Goal: Navigation & Orientation: Find specific page/section

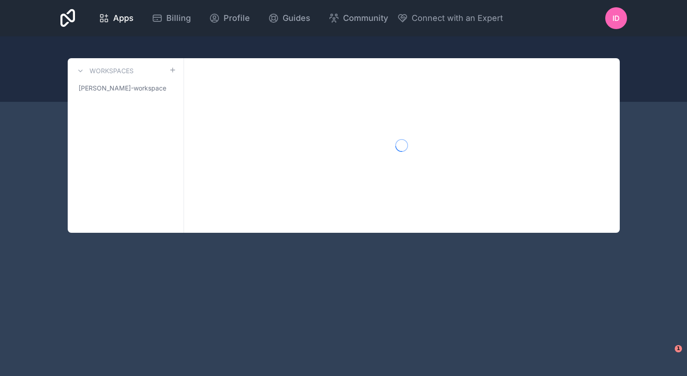
click at [224, 14] on span "Profile" at bounding box center [237, 18] width 26 height 13
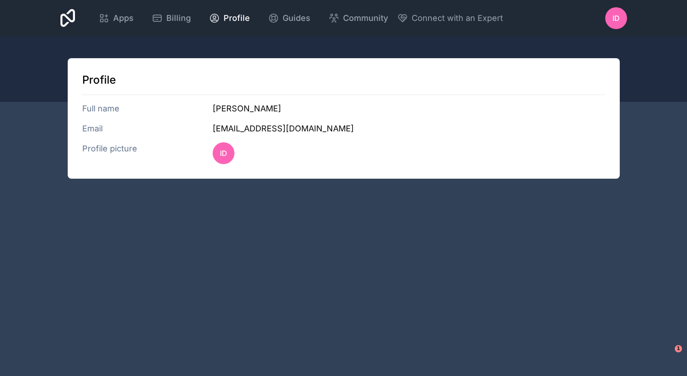
click at [612, 14] on div "ID" at bounding box center [617, 18] width 22 height 22
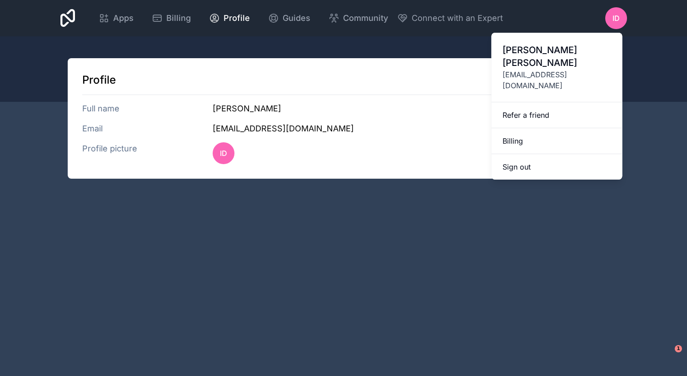
click at [180, 15] on span "Billing" at bounding box center [178, 18] width 25 height 13
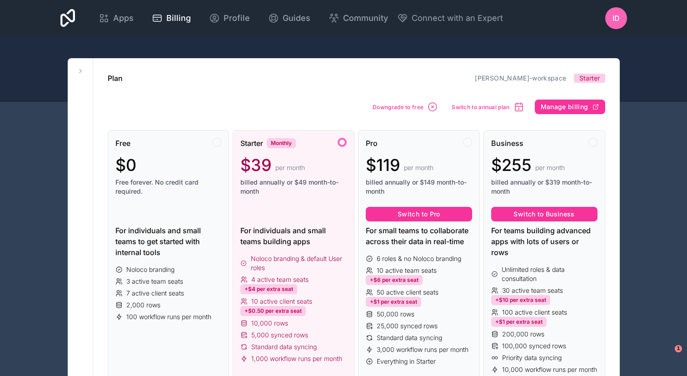
click at [130, 17] on span "Apps" at bounding box center [123, 18] width 20 height 13
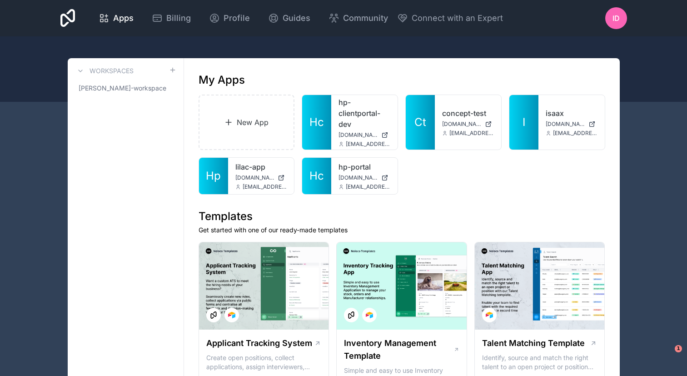
click at [227, 21] on span "Profile" at bounding box center [237, 18] width 26 height 13
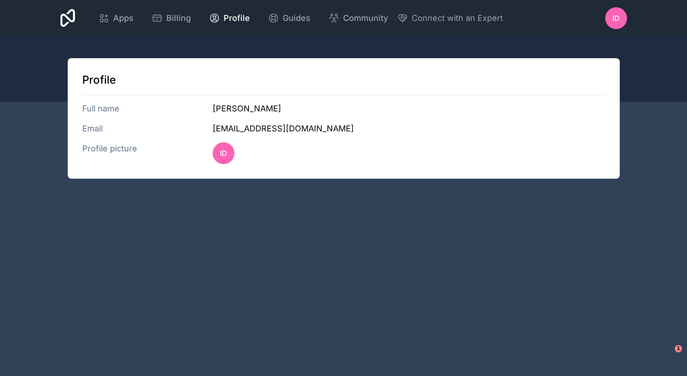
click at [187, 25] on link "Billing" at bounding box center [172, 18] width 54 height 20
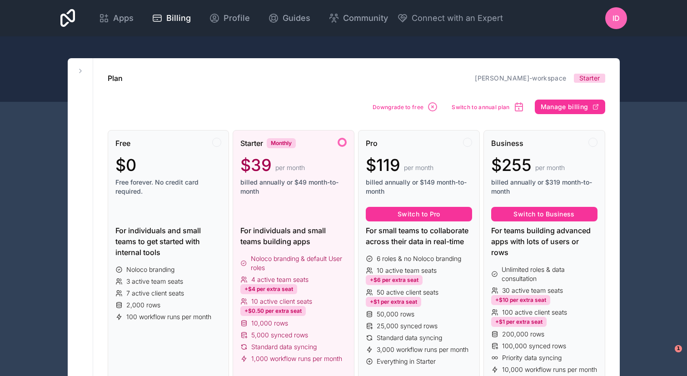
click at [427, 20] on span "Connect with an Expert" at bounding box center [457, 18] width 91 height 13
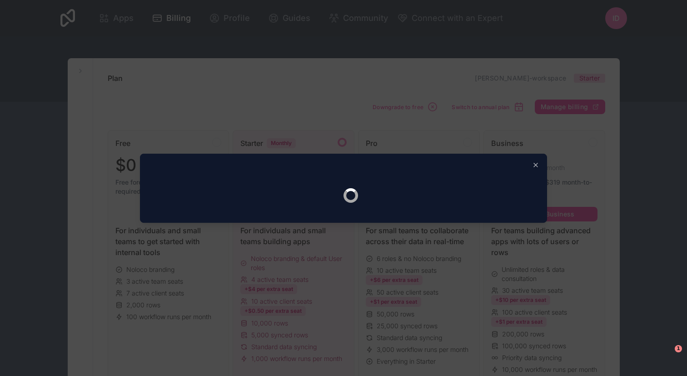
click at [386, 26] on div at bounding box center [343, 188] width 687 height 376
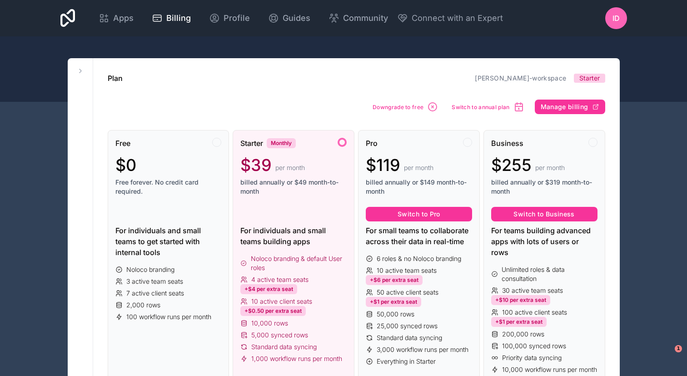
click at [355, 19] on span "Community" at bounding box center [365, 18] width 45 height 13
click at [216, 19] on icon at bounding box center [214, 18] width 11 height 11
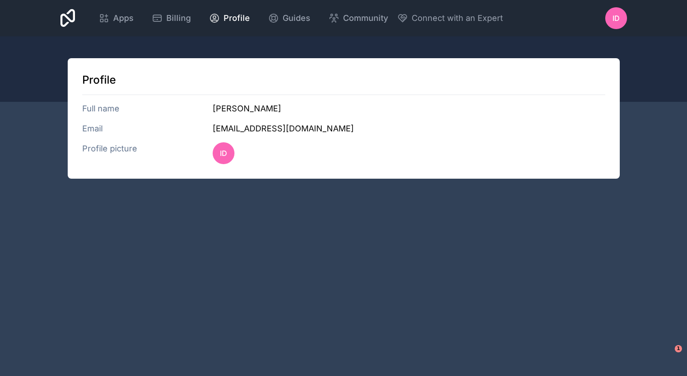
click at [123, 17] on span "Apps" at bounding box center [123, 18] width 20 height 13
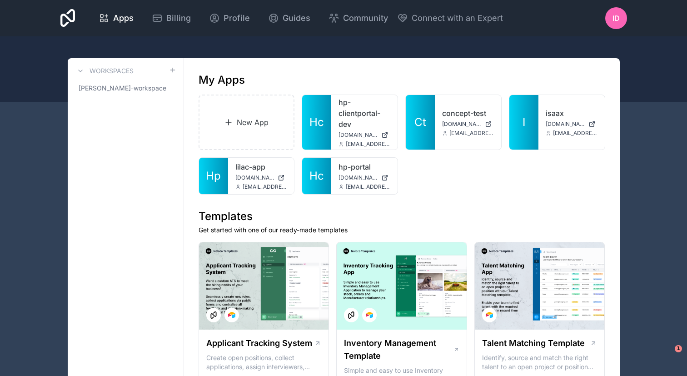
click at [352, 170] on link "hp-portal" at bounding box center [365, 166] width 52 height 11
